Goal: Task Accomplishment & Management: Manage account settings

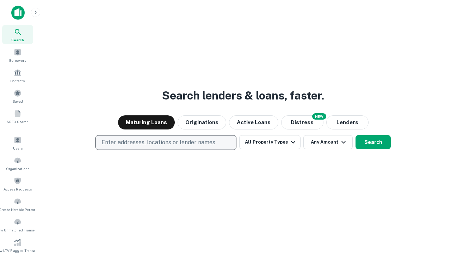
click at [165, 142] on p "Enter addresses, locations or lender names" at bounding box center [158, 142] width 114 height 8
type input "**********"
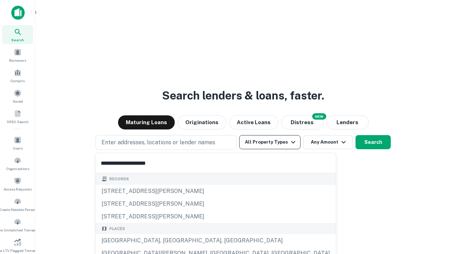
click at [168, 240] on div "[GEOGRAPHIC_DATA], [GEOGRAPHIC_DATA], [GEOGRAPHIC_DATA]" at bounding box center [216, 240] width 240 height 13
click at [270, 142] on button "All Property Types" at bounding box center [269, 142] width 61 height 14
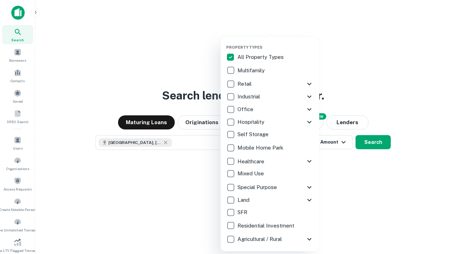
click at [275, 43] on button "button" at bounding box center [275, 43] width 99 height 0
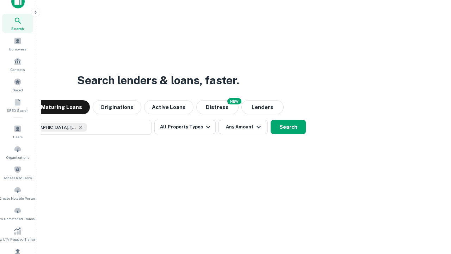
scroll to position [51, 199]
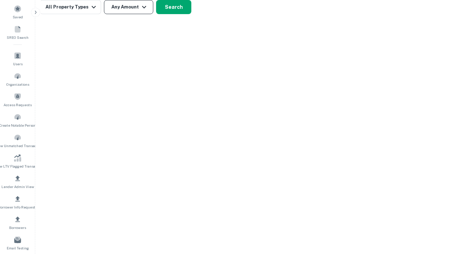
click at [129, 7] on button "Any Amount" at bounding box center [128, 7] width 49 height 14
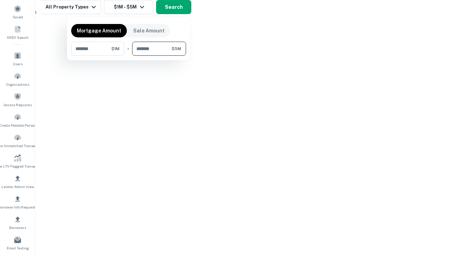
type input "*******"
click at [129, 56] on button "button" at bounding box center [128, 56] width 115 height 0
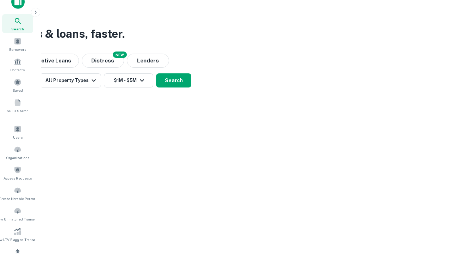
scroll to position [4, 130]
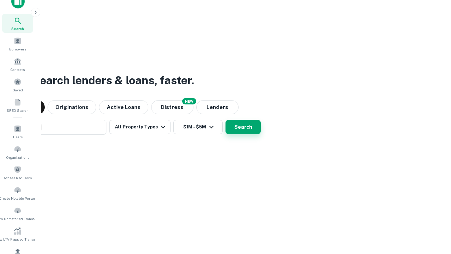
click at [225, 120] on button "Search" at bounding box center [242, 127] width 35 height 14
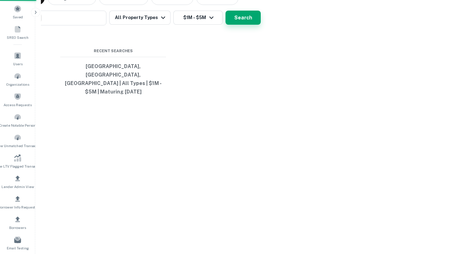
scroll to position [23, 199]
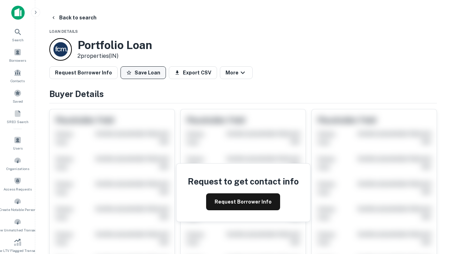
click at [143, 73] on button "Save Loan" at bounding box center [142, 72] width 45 height 13
click at [145, 73] on button "Loan Saved" at bounding box center [144, 72] width 49 height 13
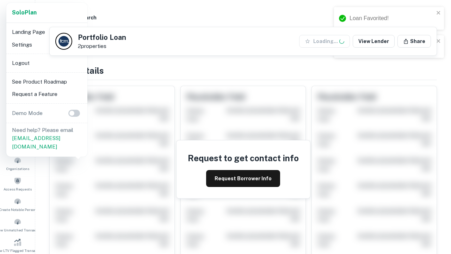
scroll to position [245, 0]
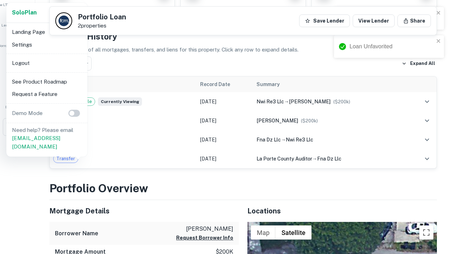
click at [46, 63] on li "Logout" at bounding box center [46, 63] width 75 height 13
